Goal: Task Accomplishment & Management: Manage account settings

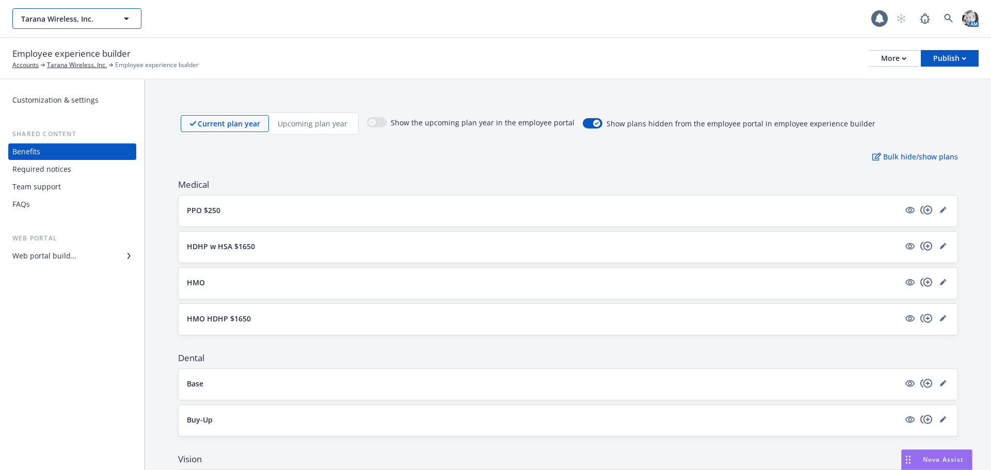
click at [102, 20] on span "Tarana Wireless, Inc." at bounding box center [65, 18] width 89 height 11
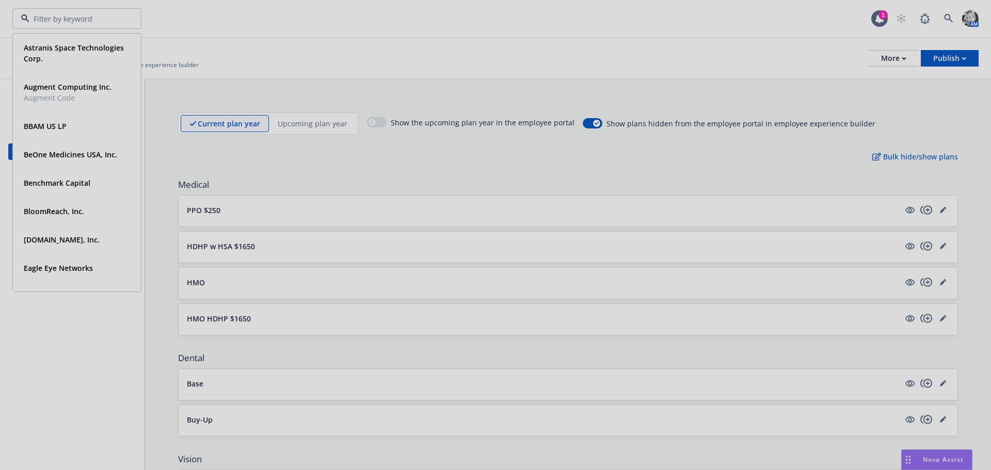
click at [138, 289] on div at bounding box center [495, 235] width 991 height 470
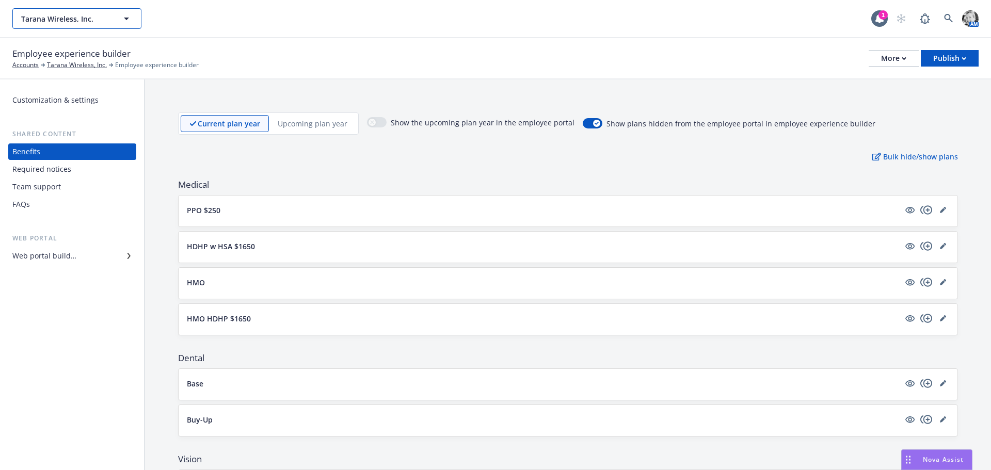
click at [88, 27] on button "Tarana Wireless, Inc." at bounding box center [76, 18] width 129 height 21
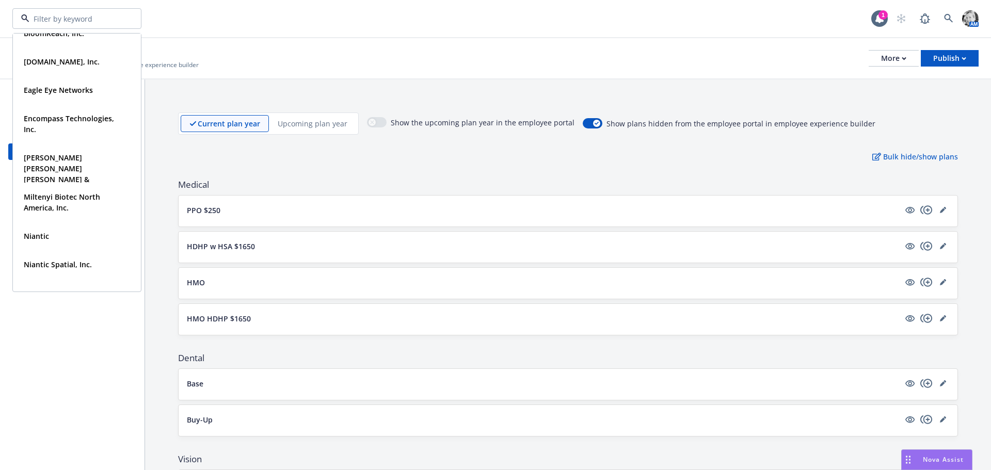
scroll to position [184, 0]
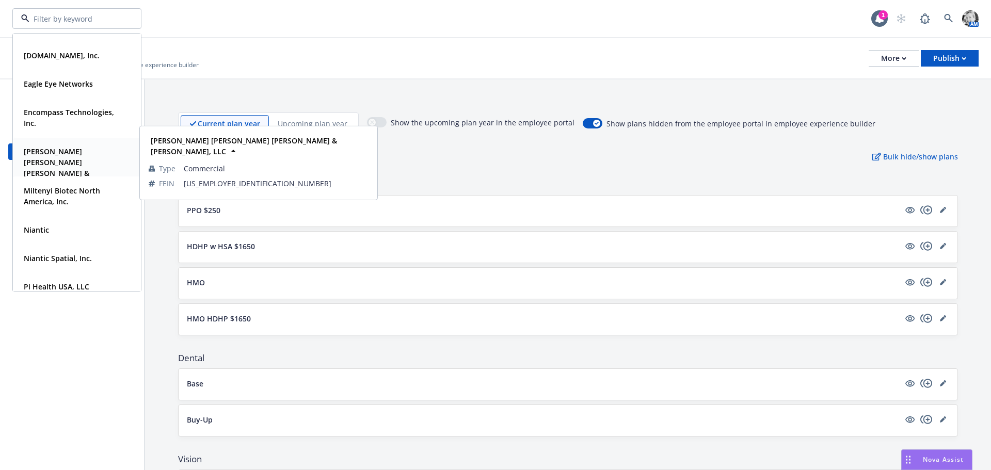
click at [71, 148] on strong "[PERSON_NAME] [PERSON_NAME] [PERSON_NAME] & [PERSON_NAME], LLC" at bounding box center [61, 168] width 75 height 42
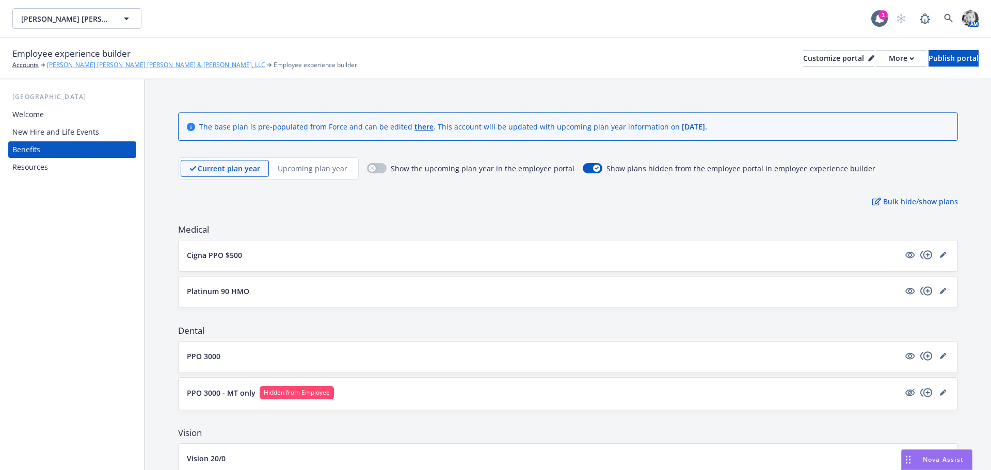
click at [85, 65] on link "[PERSON_NAME] [PERSON_NAME] [PERSON_NAME] & [PERSON_NAME], LLC" at bounding box center [156, 64] width 218 height 9
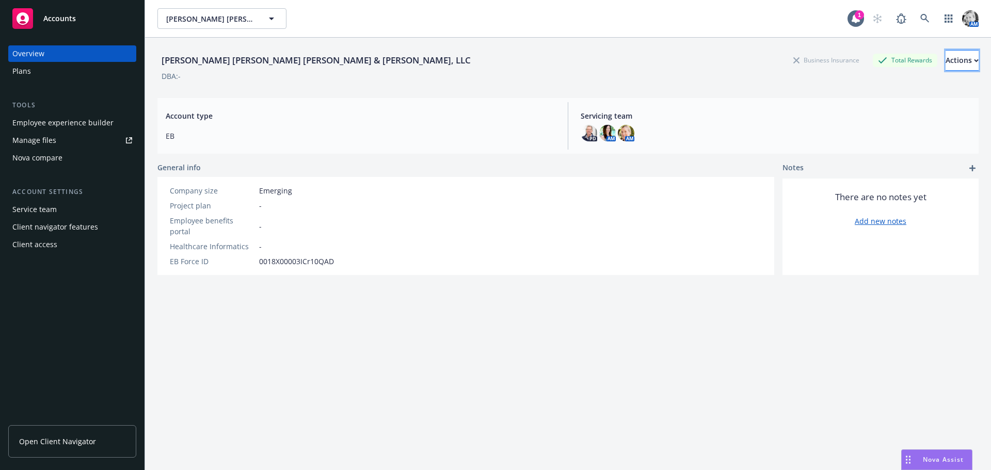
click at [974, 59] on icon "button" at bounding box center [976, 61] width 5 height 4
click at [596, 66] on div "[PERSON_NAME] [PERSON_NAME] [PERSON_NAME] & [PERSON_NAME], LLC Business Insuran…" at bounding box center [567, 60] width 821 height 21
click at [31, 244] on div "Client access" at bounding box center [34, 244] width 45 height 17
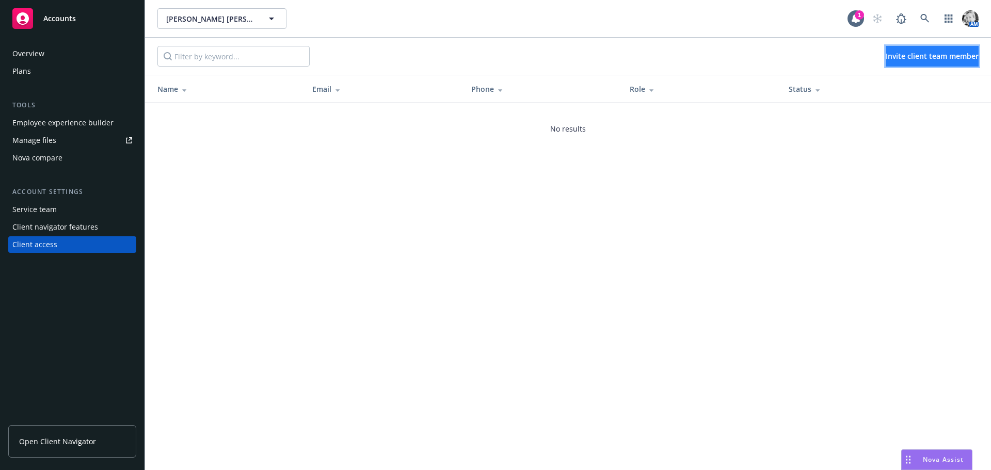
click at [896, 62] on button "Invite client team member" at bounding box center [932, 56] width 93 height 21
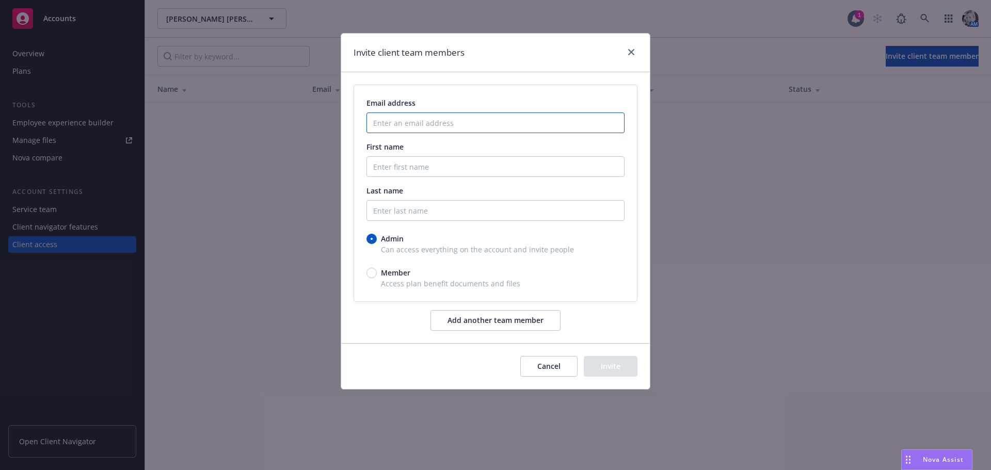
click at [438, 128] on input "Enter an email address" at bounding box center [496, 123] width 258 height 21
click at [597, 87] on div "Email address First name Last name Admin Can access everything on the account a…" at bounding box center [495, 193] width 283 height 216
click at [633, 53] on icon "close" at bounding box center [631, 52] width 6 height 6
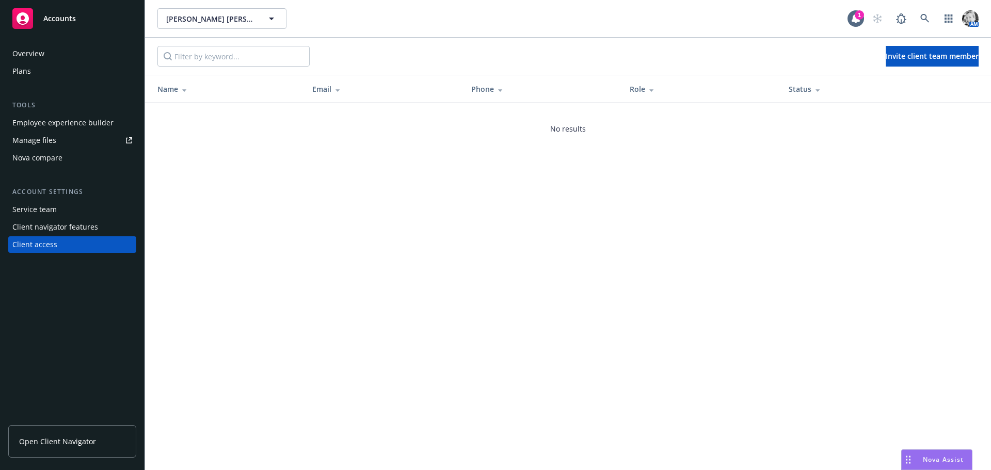
click at [44, 211] on div "Service team" at bounding box center [34, 209] width 44 height 17
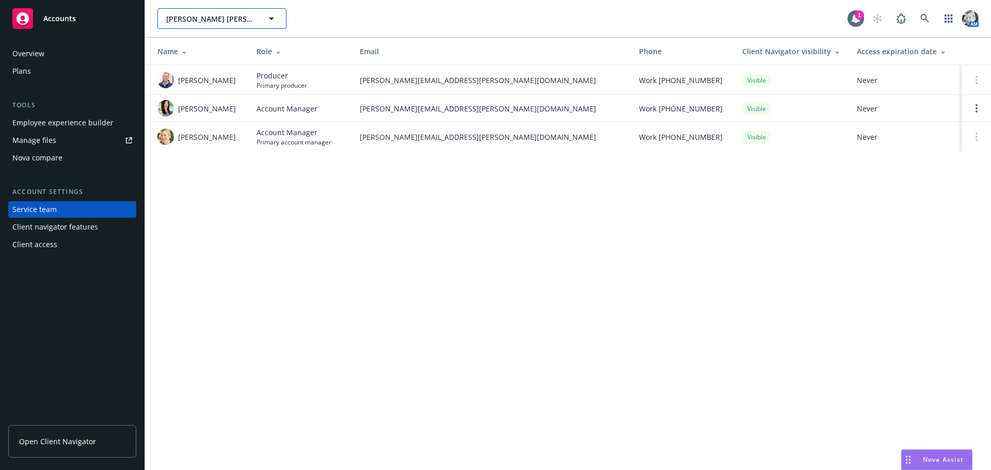
click at [215, 21] on span "[PERSON_NAME] [PERSON_NAME] [PERSON_NAME] & [PERSON_NAME], LLC" at bounding box center [210, 18] width 89 height 11
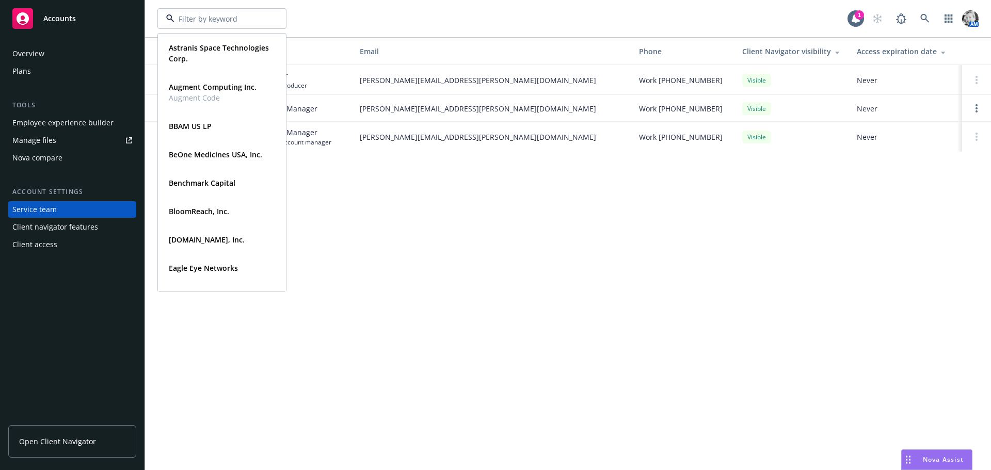
click at [392, 20] on div "Astranis Space Technologies Corp. Type Commercial FEIN [US_EMPLOYER_IDENTIFICAT…" at bounding box center [502, 18] width 690 height 21
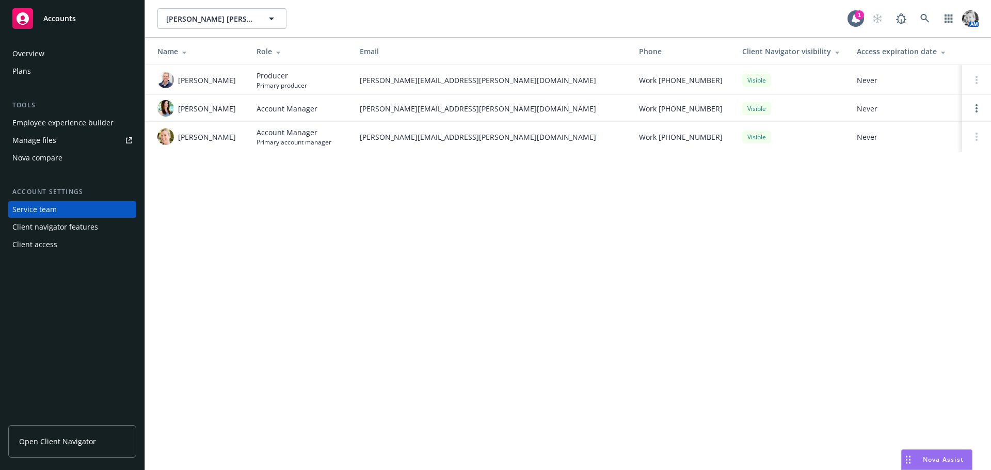
click at [56, 444] on span "Open Client Navigator" at bounding box center [57, 441] width 77 height 11
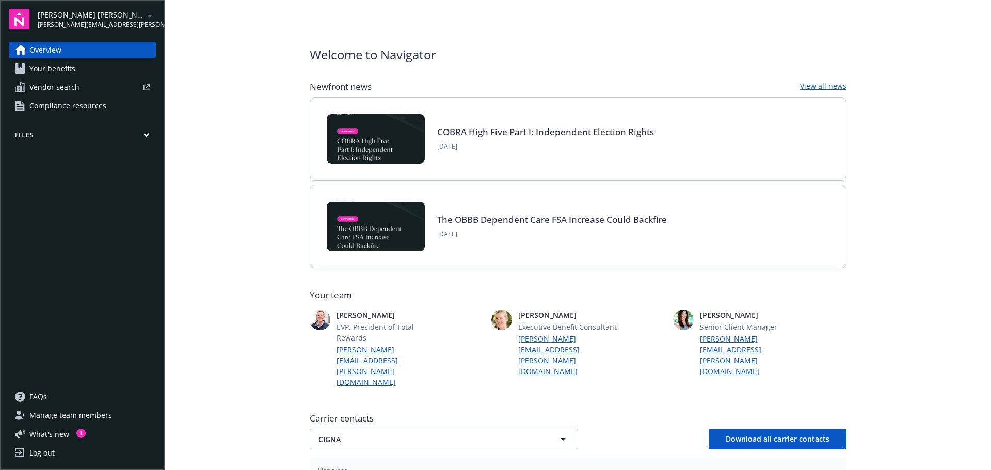
click at [77, 418] on span "Manage team members" at bounding box center [70, 415] width 83 height 17
click at [80, 52] on link "Overview" at bounding box center [82, 50] width 147 height 17
click at [78, 416] on span "Manage team members" at bounding box center [70, 415] width 83 height 17
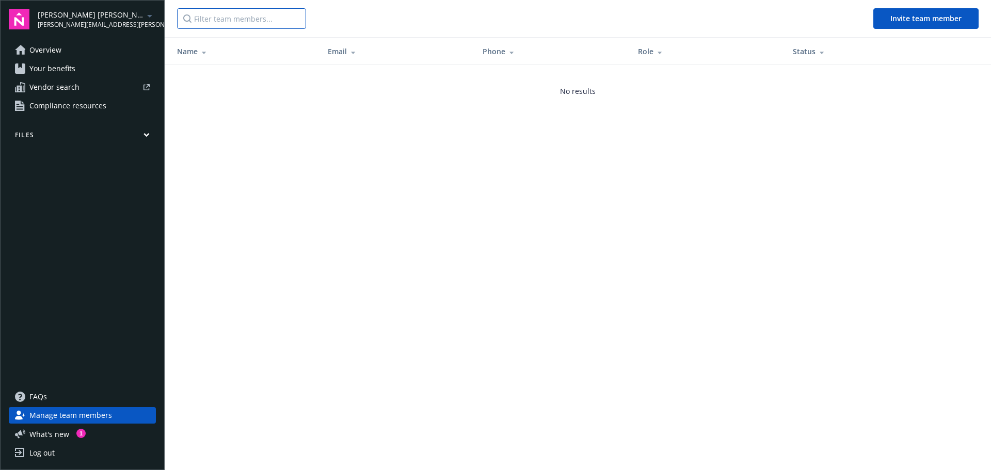
click at [217, 20] on input "Filter team members..." at bounding box center [241, 18] width 129 height 21
type input "d"
click at [43, 68] on span "Your benefits" at bounding box center [52, 68] width 46 height 17
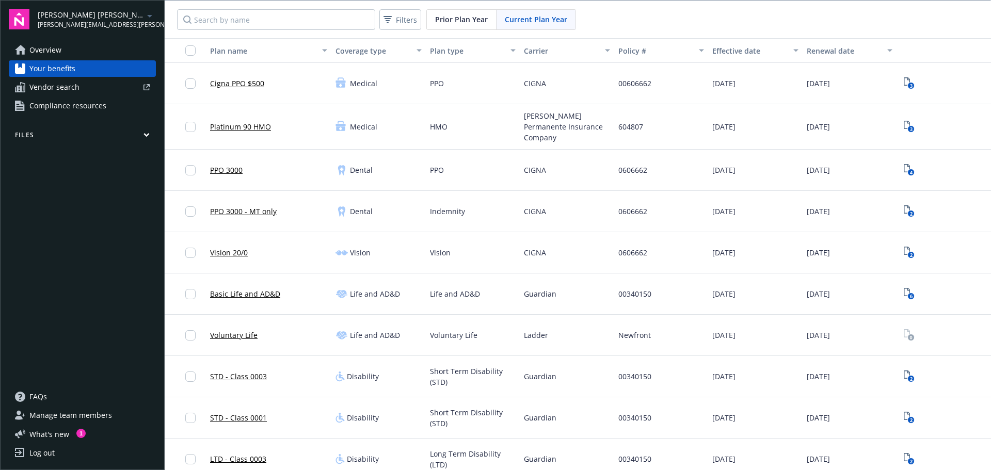
click at [61, 415] on span "Manage team members" at bounding box center [70, 415] width 83 height 17
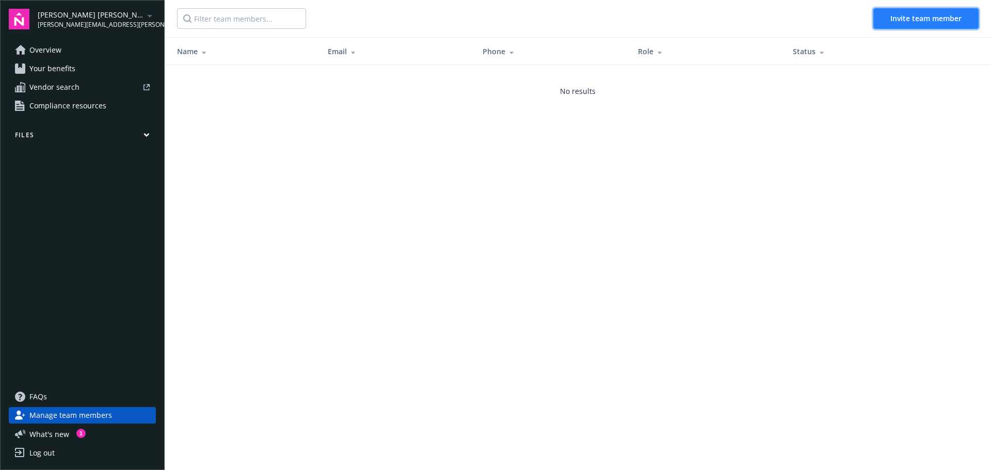
click at [901, 19] on span "Invite team member" at bounding box center [925, 18] width 71 height 10
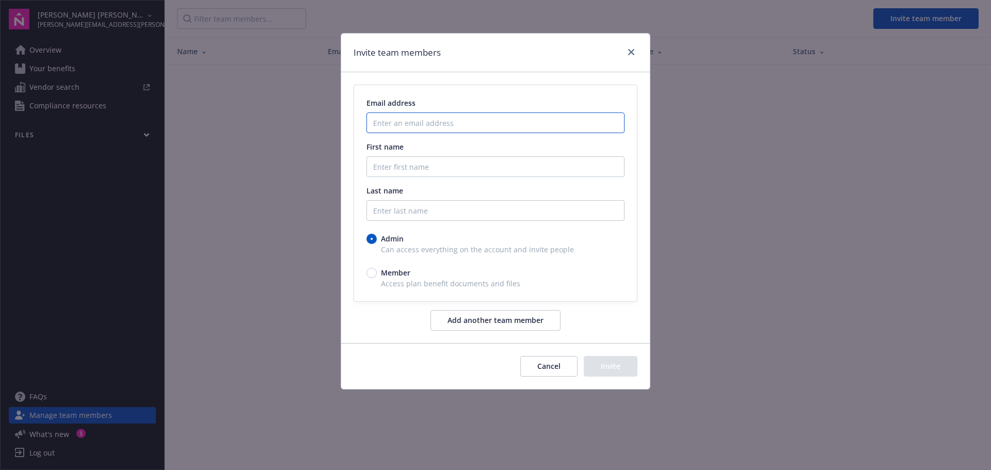
click at [423, 129] on input "Enter an email address" at bounding box center [496, 123] width 258 height 21
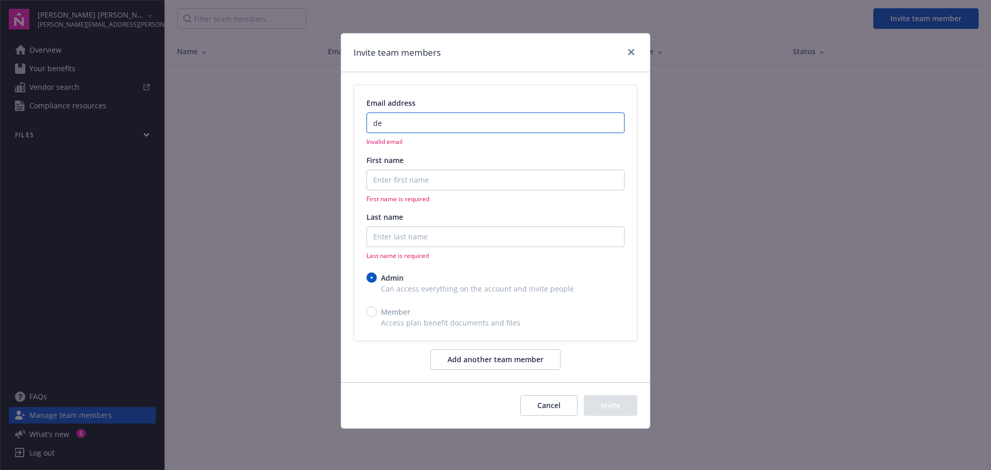
type input "d"
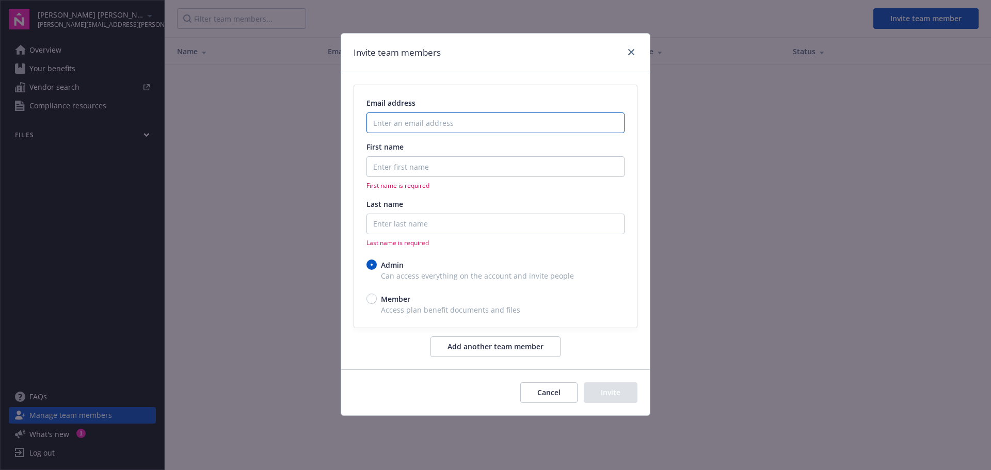
click at [421, 131] on input "Enter an email address" at bounding box center [496, 123] width 258 height 21
paste input "denise lyle <denise@kleinerperkins.com>"
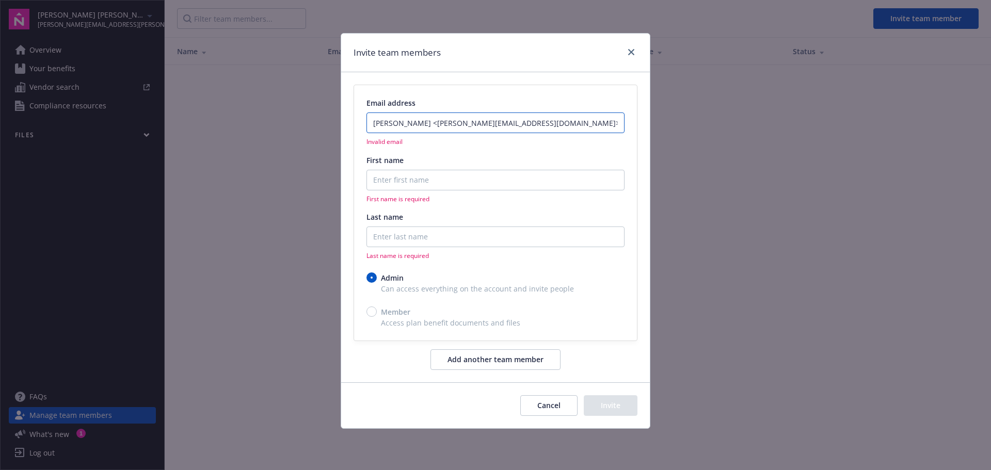
click at [518, 126] on input "denise lyle <denise@kleinerperkins.com>" at bounding box center [496, 123] width 258 height 21
drag, startPoint x: 413, startPoint y: 122, endPoint x: 236, endPoint y: 124, distance: 177.1
click at [236, 124] on div "Invite team members Email address denise lyle <denise@kleinerperkins.com Invali…" at bounding box center [495, 235] width 991 height 470
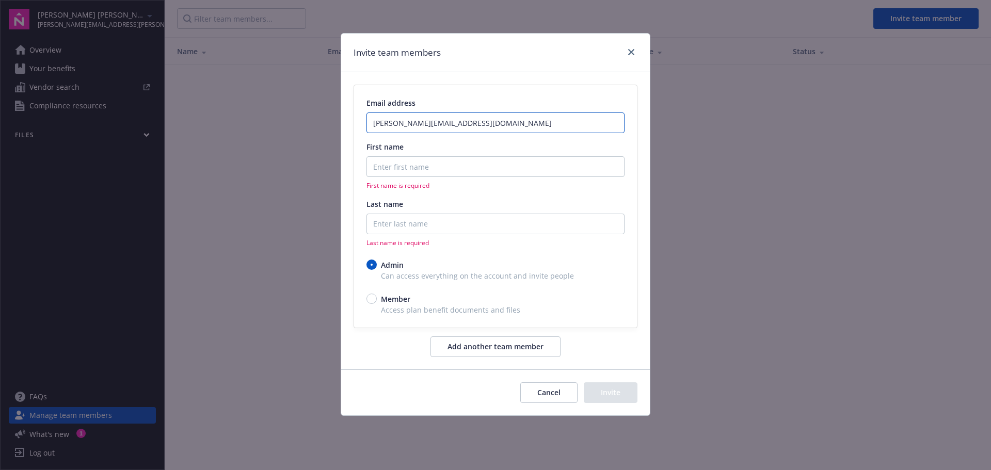
type input "denise@kleinerperkins.com"
drag, startPoint x: 386, startPoint y: 157, endPoint x: 399, endPoint y: 165, distance: 15.1
click at [386, 157] on input "First name" at bounding box center [496, 166] width 258 height 21
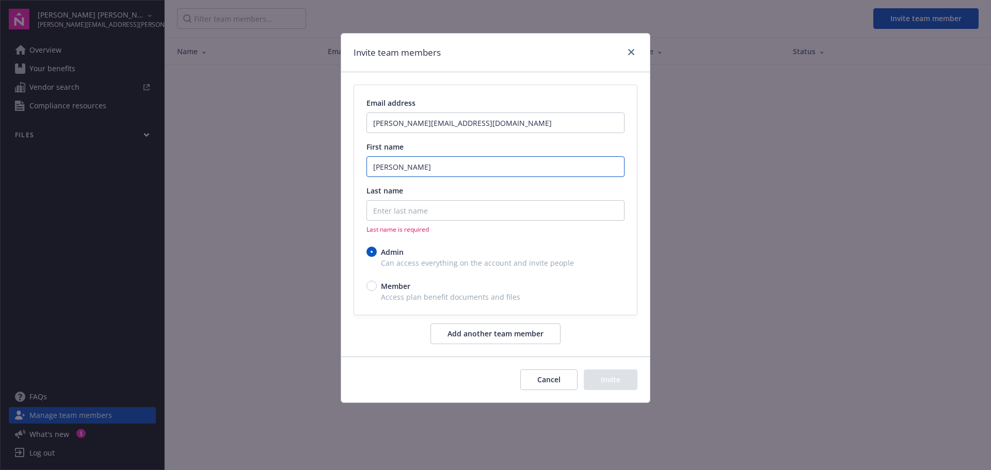
type input "Denise"
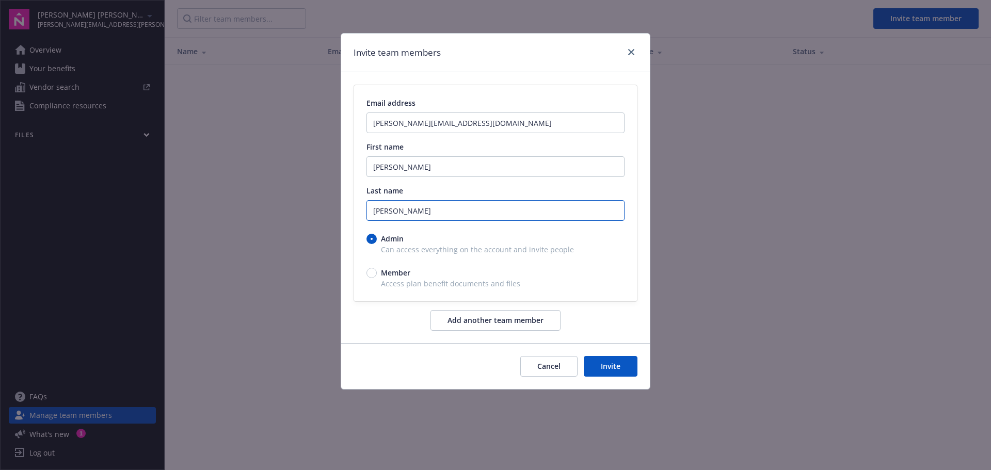
type input "Lyle"
click at [607, 365] on button "Invite" at bounding box center [611, 366] width 54 height 21
